Goal: Transaction & Acquisition: Purchase product/service

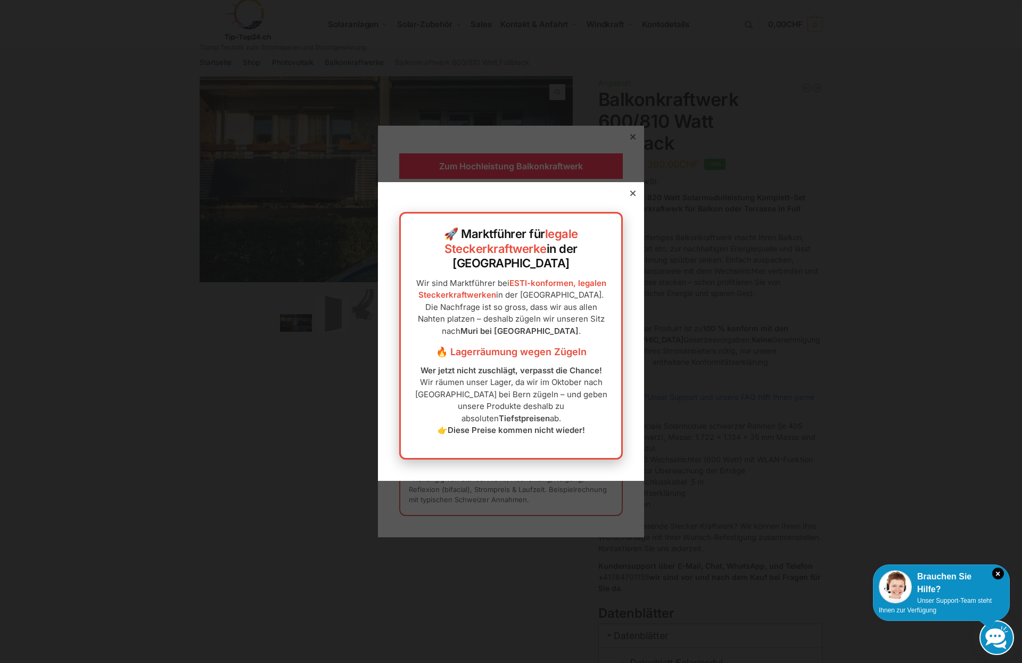
click at [630, 196] on icon at bounding box center [632, 193] width 5 height 5
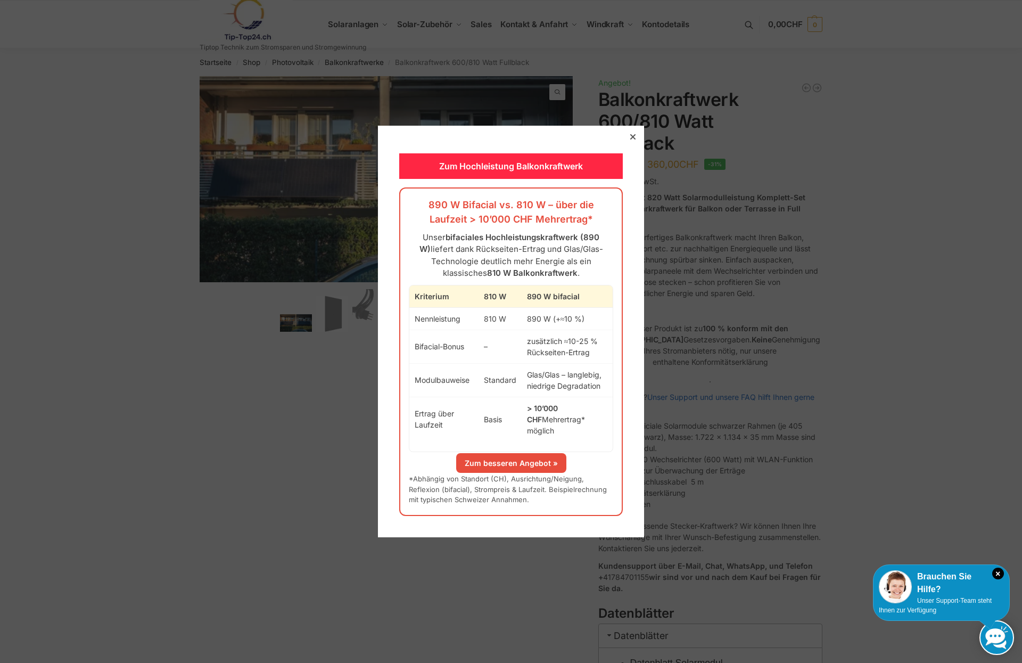
click at [630, 139] on icon at bounding box center [632, 136] width 5 height 5
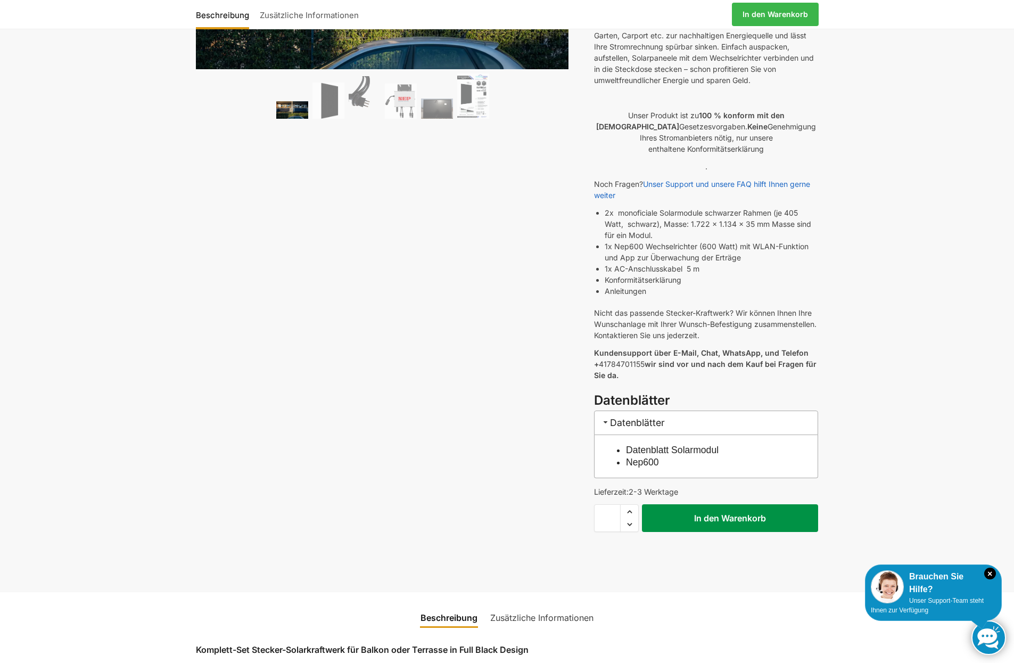
scroll to position [214, 0]
click at [737, 504] on button "In den Warenkorb" at bounding box center [730, 518] width 176 height 28
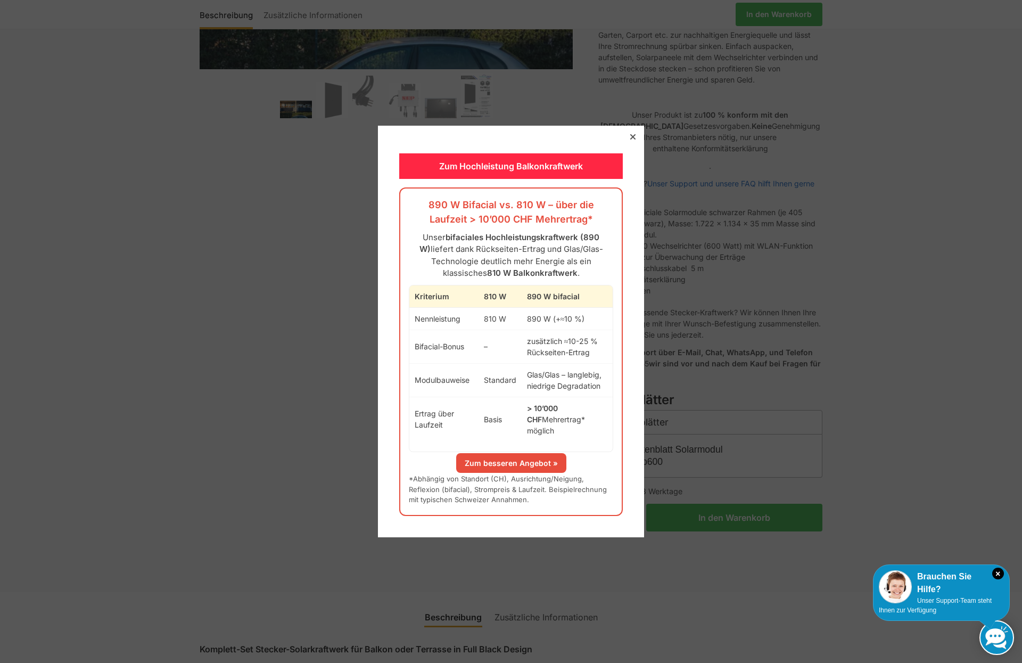
click at [630, 139] on icon at bounding box center [632, 136] width 5 height 5
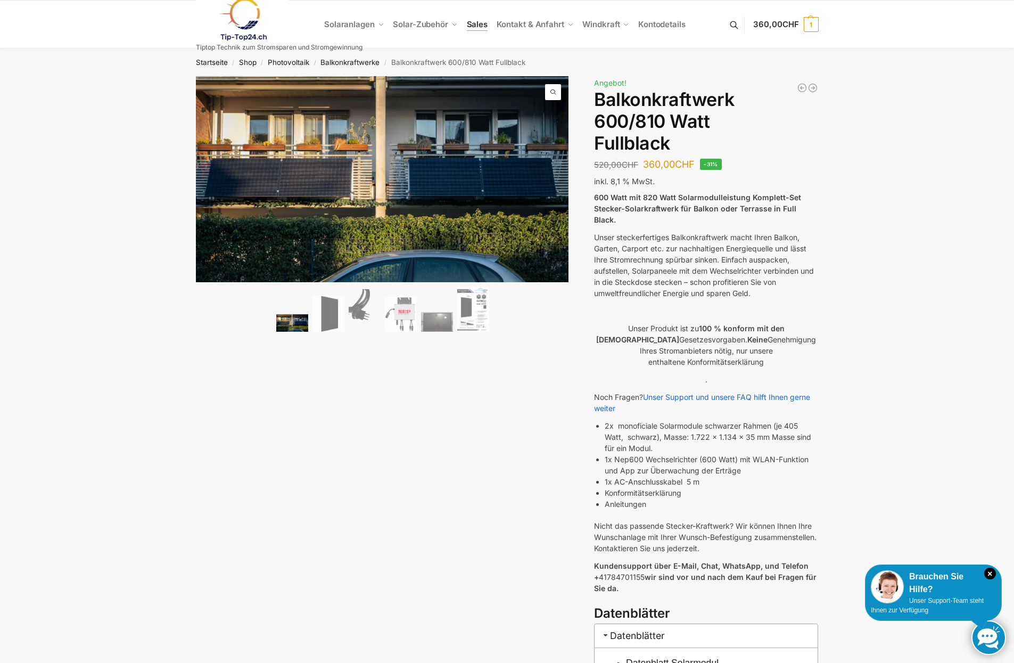
click at [479, 26] on span "Sales" at bounding box center [477, 24] width 21 height 10
